Goal: Task Accomplishment & Management: Manage account settings

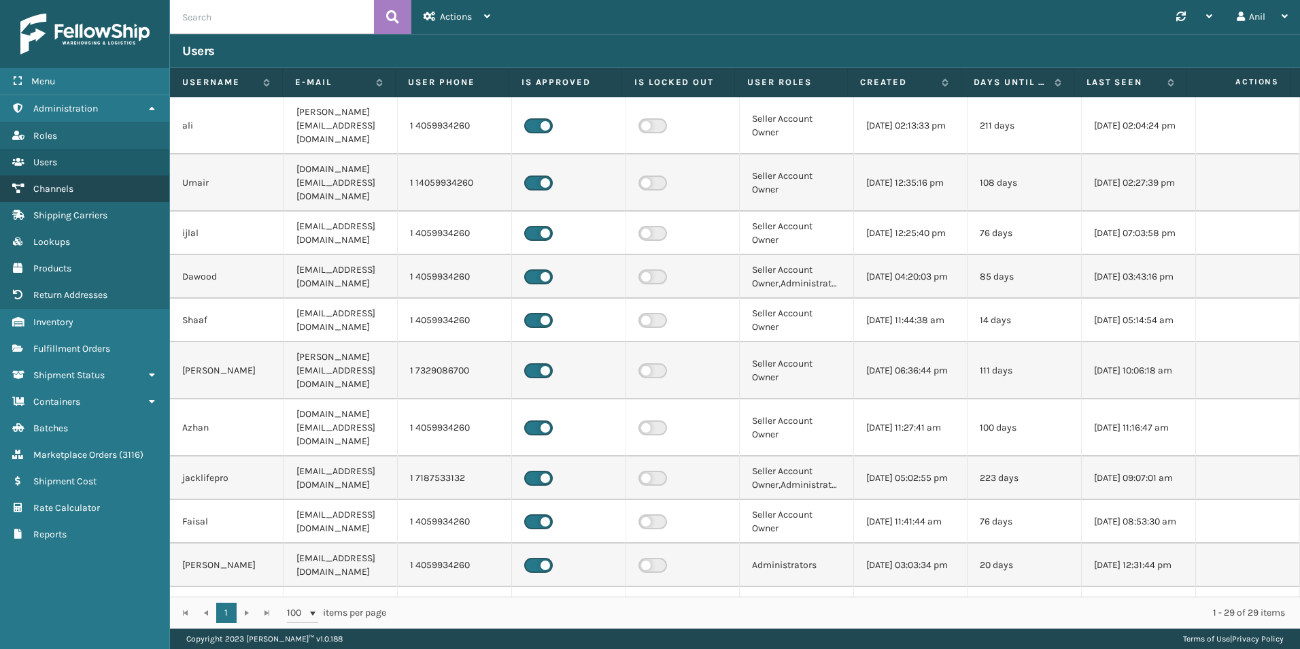
click at [65, 190] on span "Channels" at bounding box center [53, 189] width 40 height 12
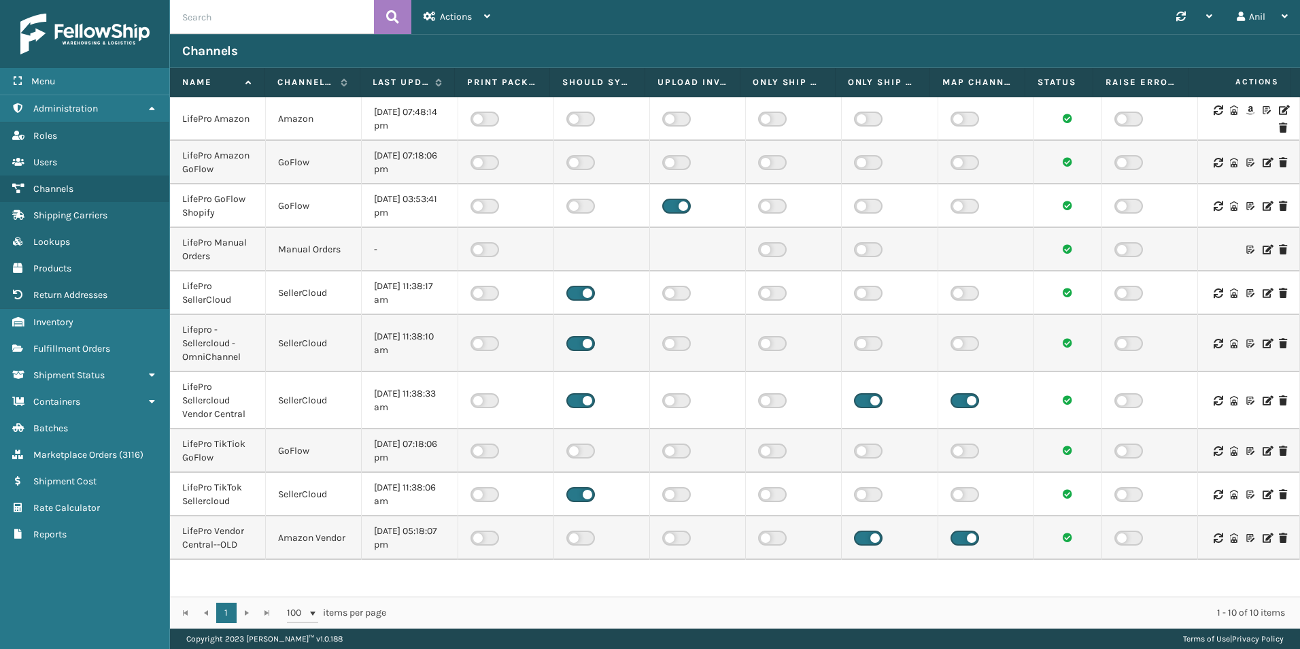
click at [1263, 399] on icon at bounding box center [1267, 401] width 8 height 10
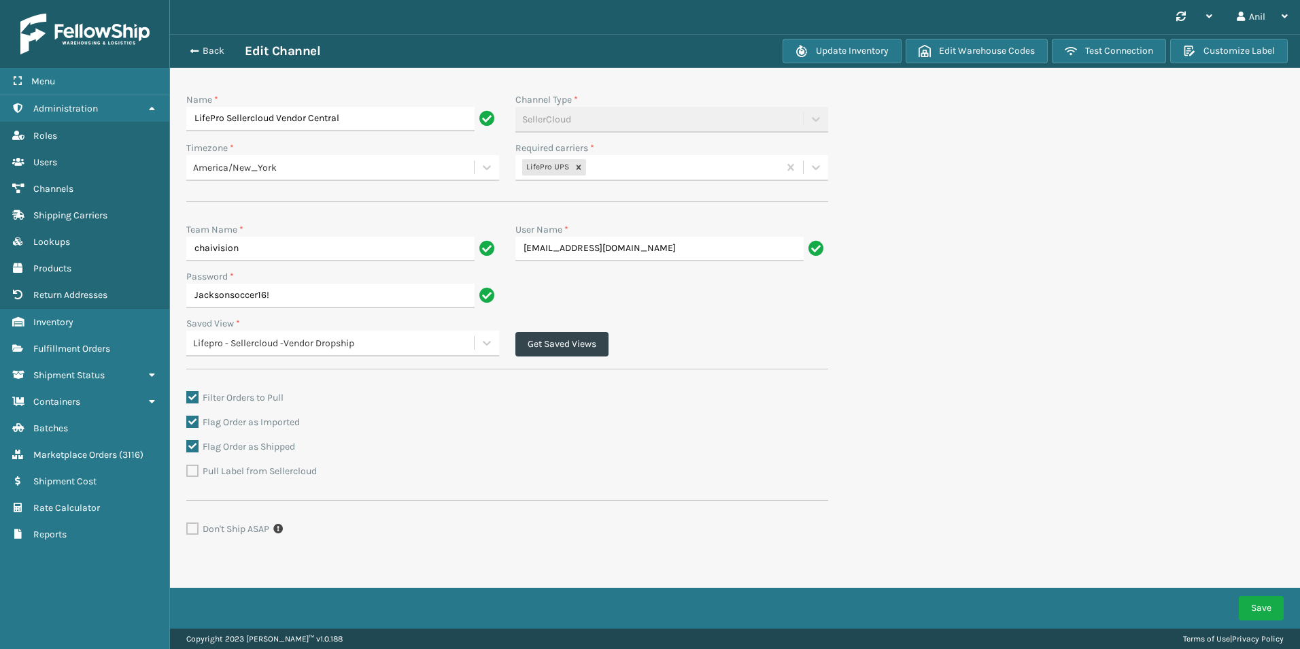
click at [501, 446] on div "Flag Order as Shipped" at bounding box center [507, 447] width 642 height 16
click at [80, 346] on span "Fulfillment Orders" at bounding box center [71, 349] width 77 height 12
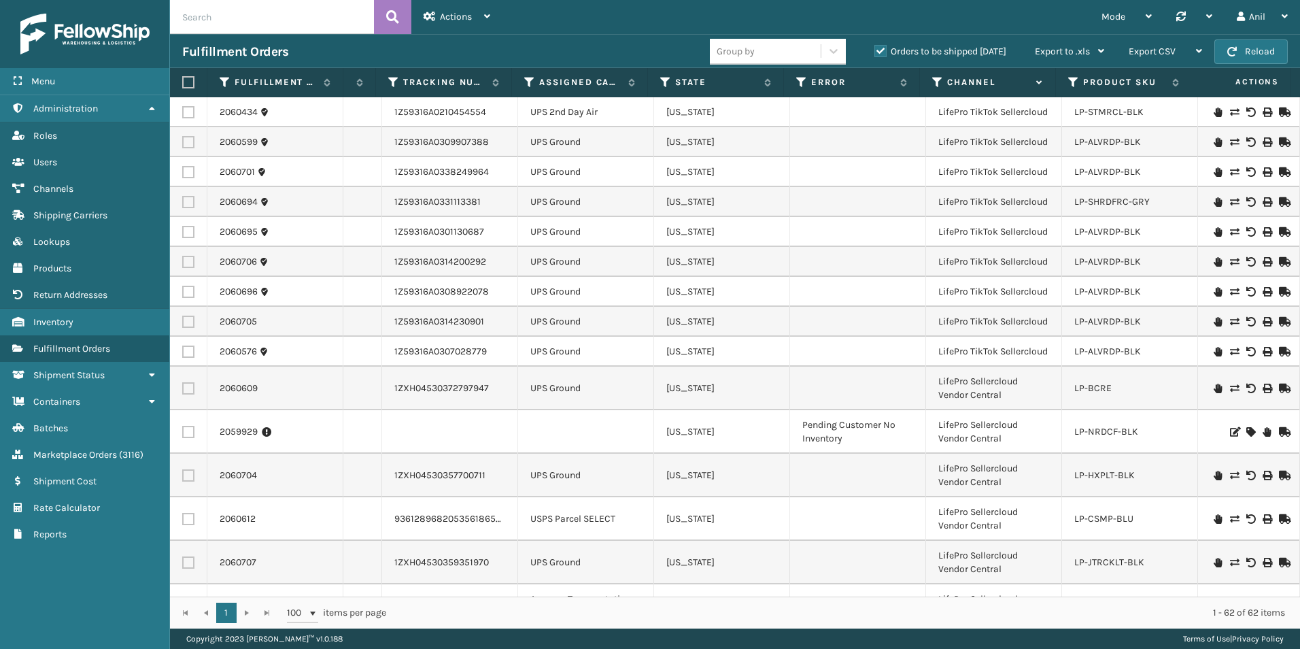
scroll to position [0, 537]
click at [239, 470] on link "2060704" at bounding box center [238, 476] width 37 height 14
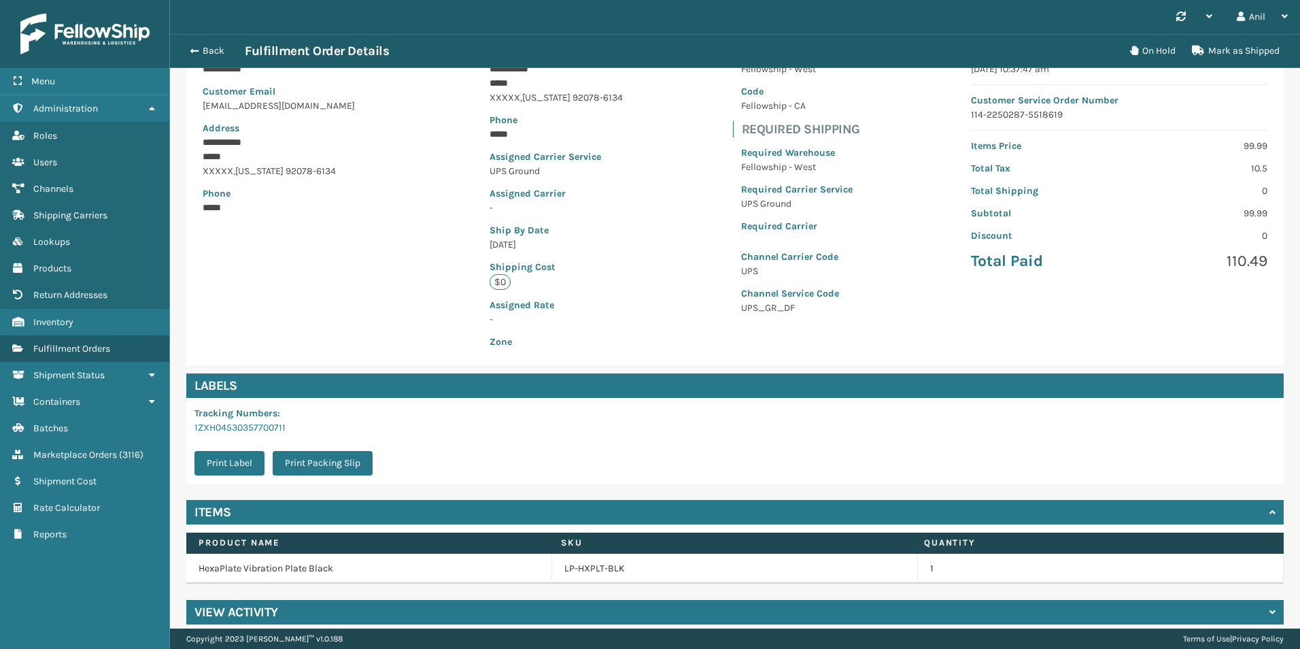
scroll to position [154, 0]
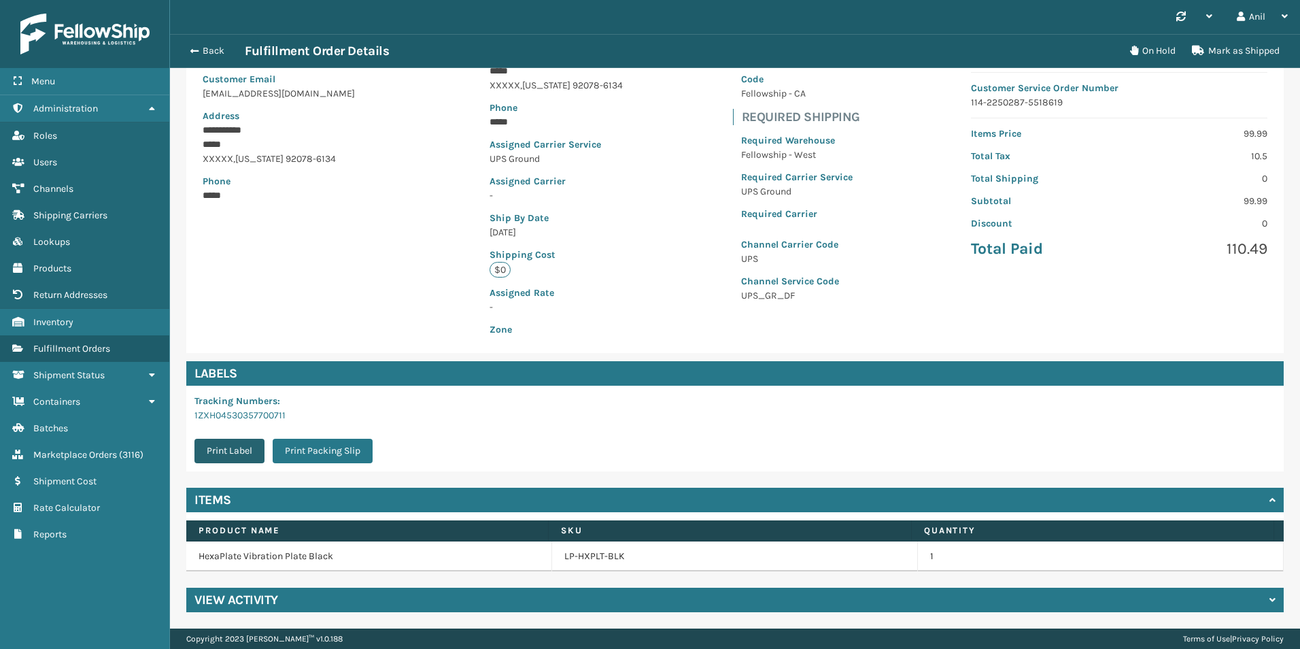
click at [232, 448] on button "Print Label" at bounding box center [230, 451] width 70 height 24
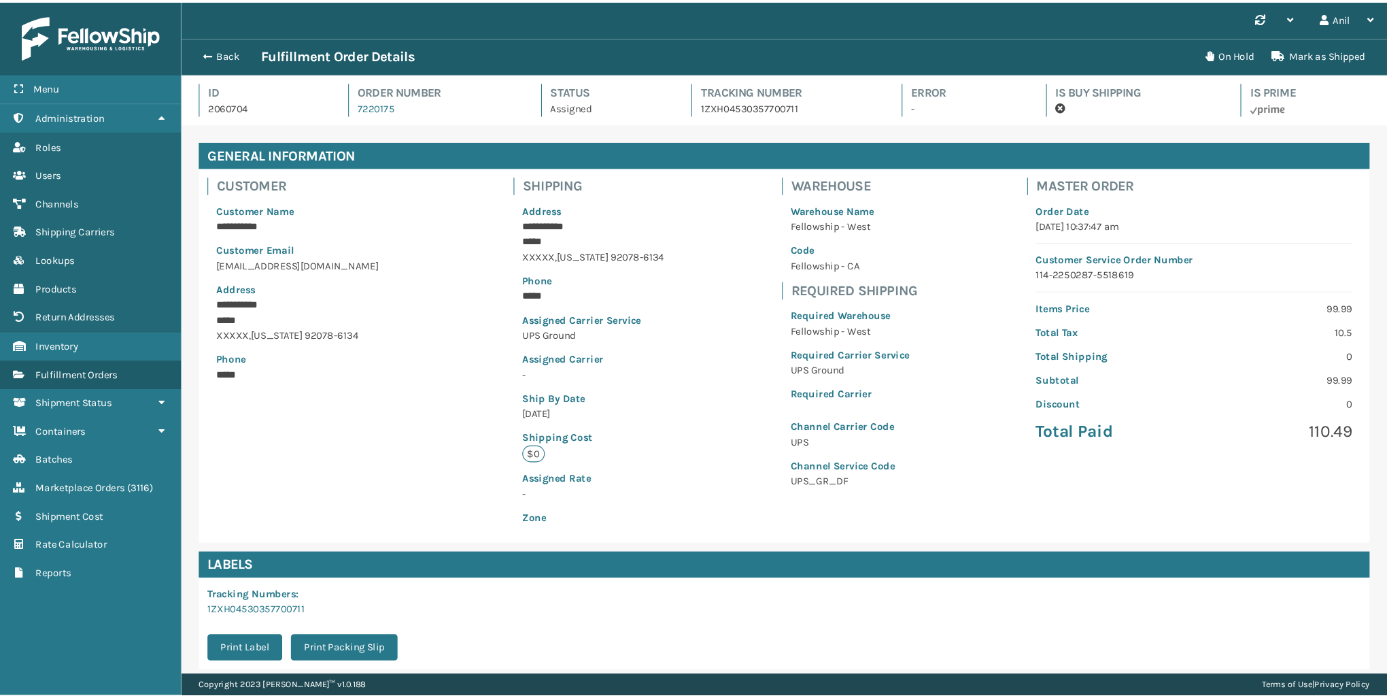
scroll to position [33, 1217]
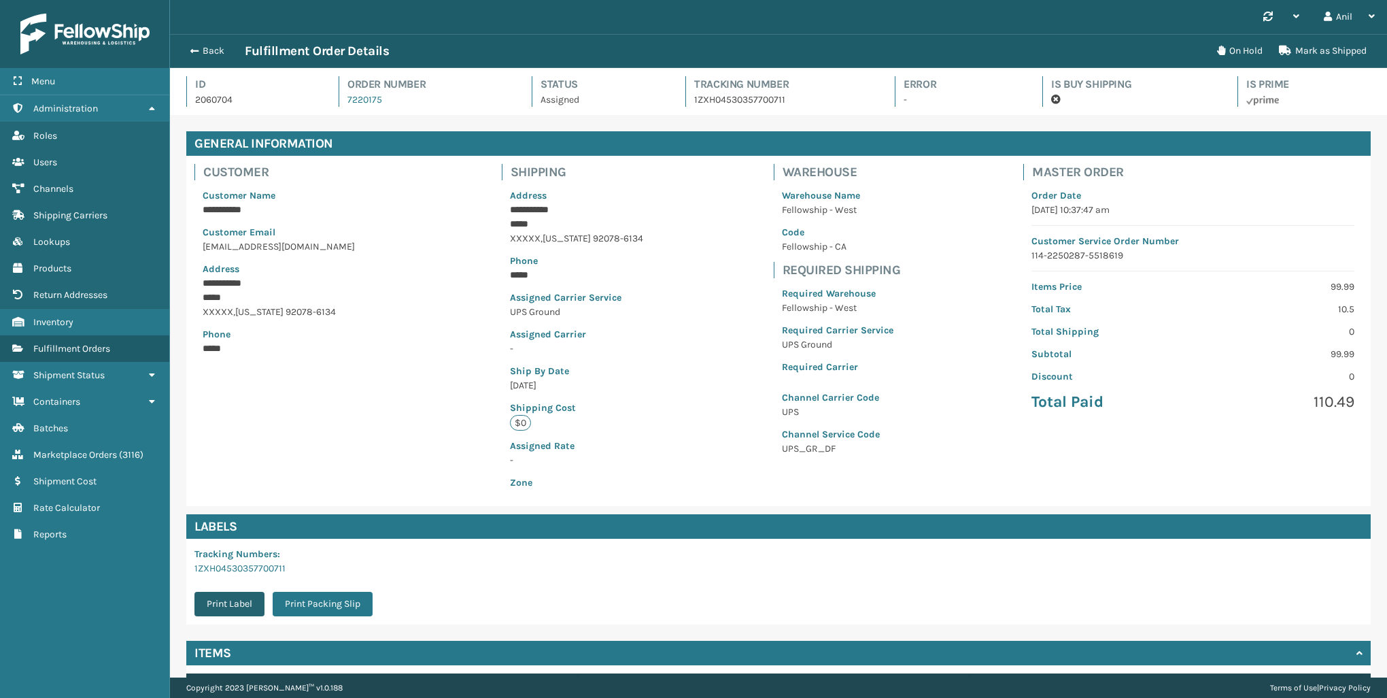
click at [218, 609] on button "Print Label" at bounding box center [230, 604] width 70 height 24
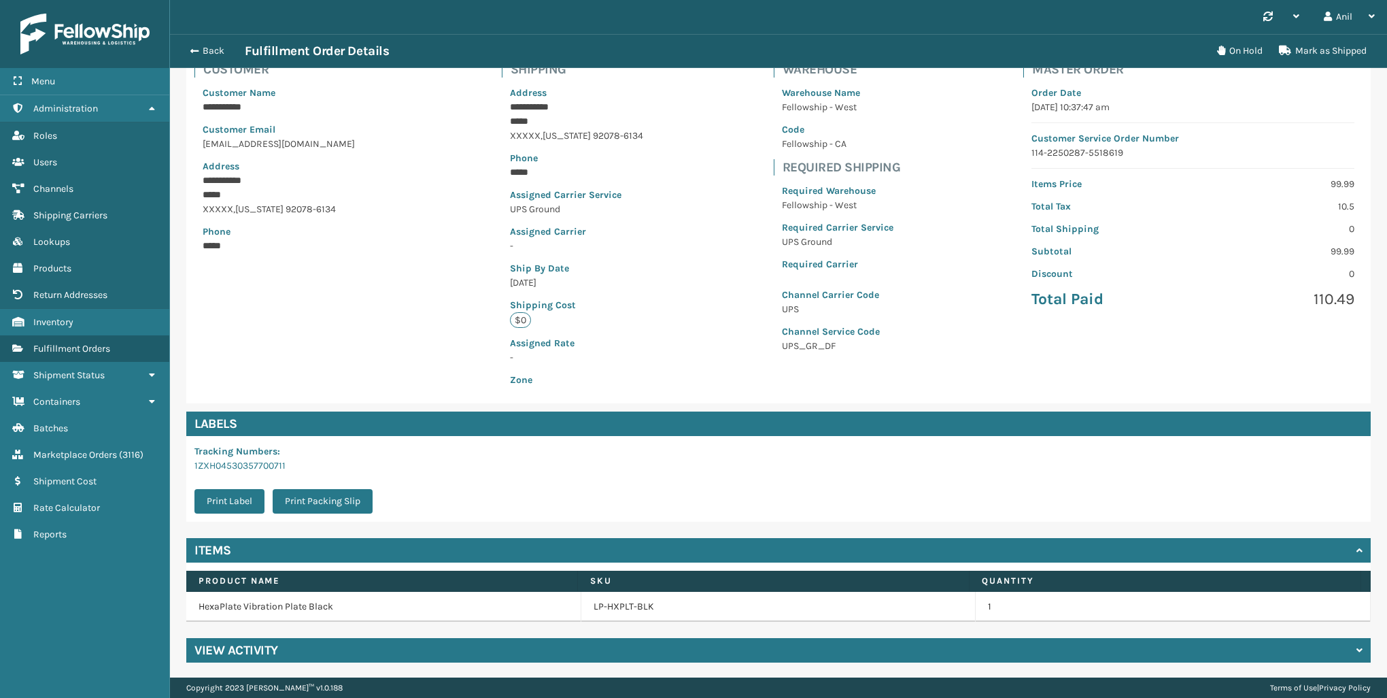
scroll to position [103, 0]
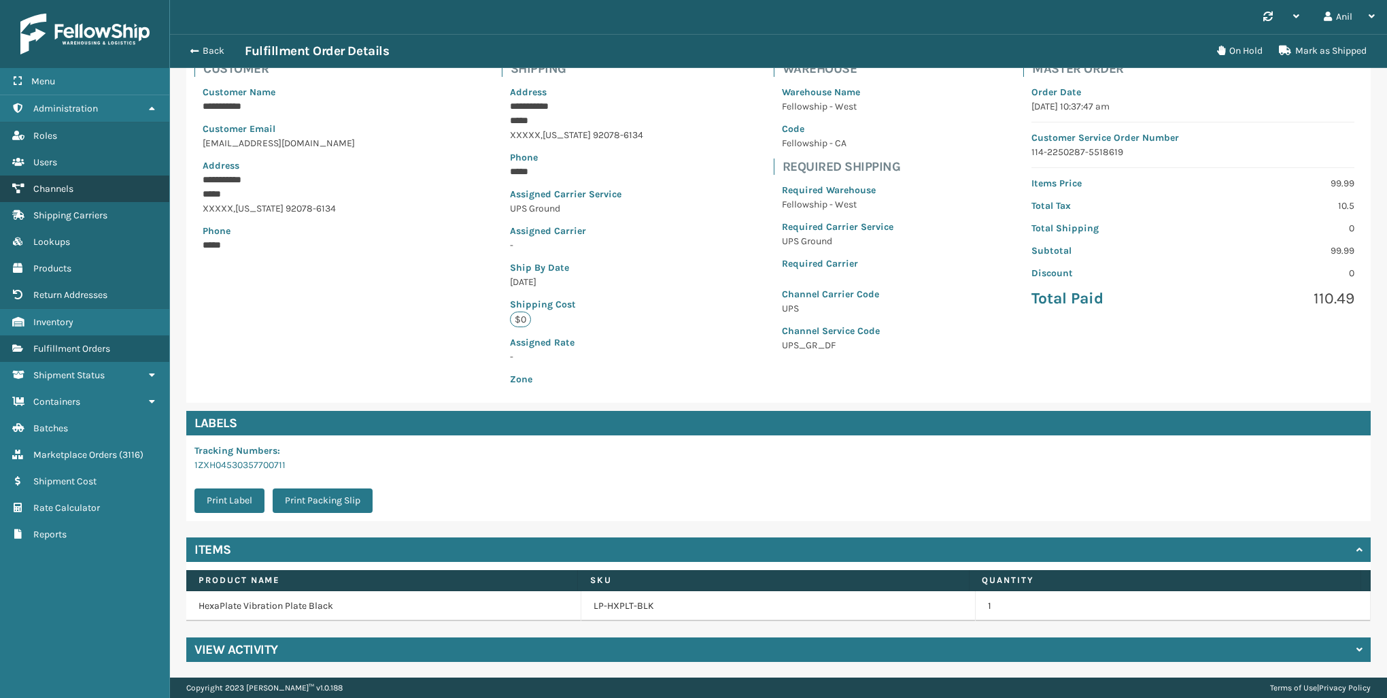
click at [68, 192] on span "Channels" at bounding box center [53, 189] width 40 height 12
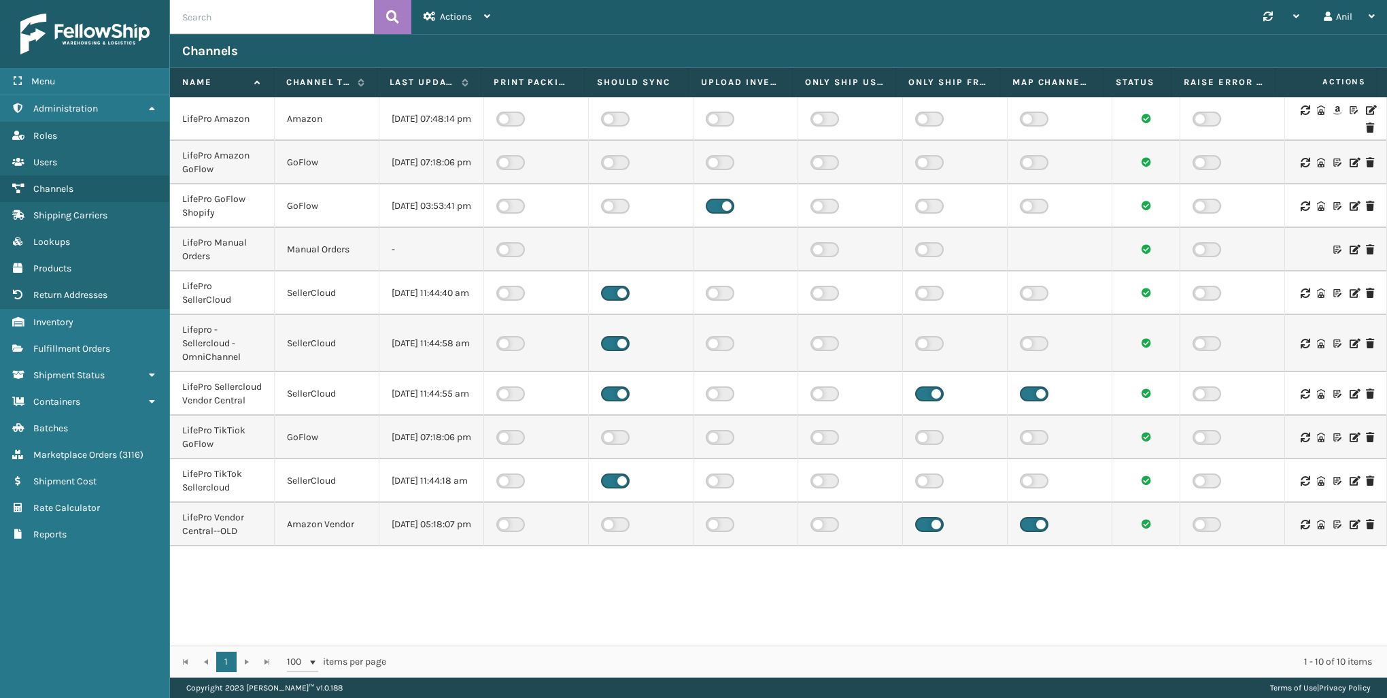
click at [1300, 399] on icon at bounding box center [1354, 394] width 8 height 10
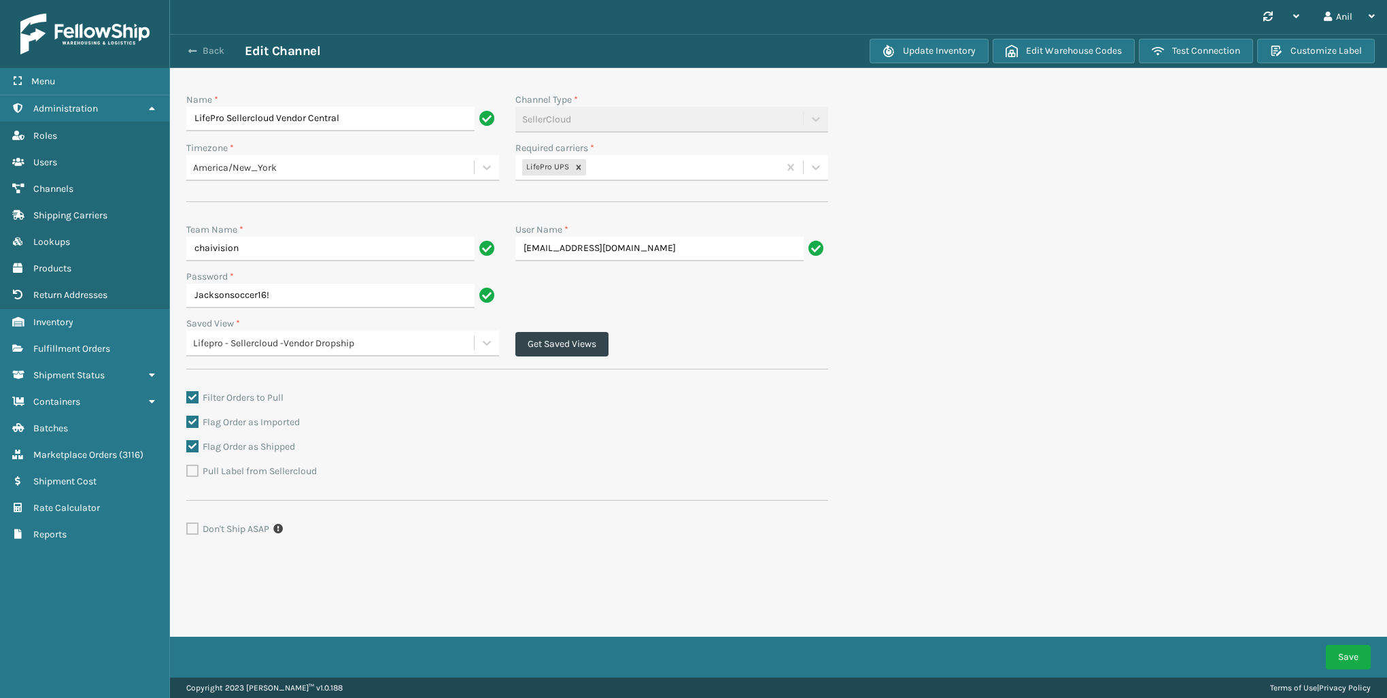
click at [201, 55] on button "Back" at bounding box center [213, 51] width 63 height 12
